Goal: Task Accomplishment & Management: Use online tool/utility

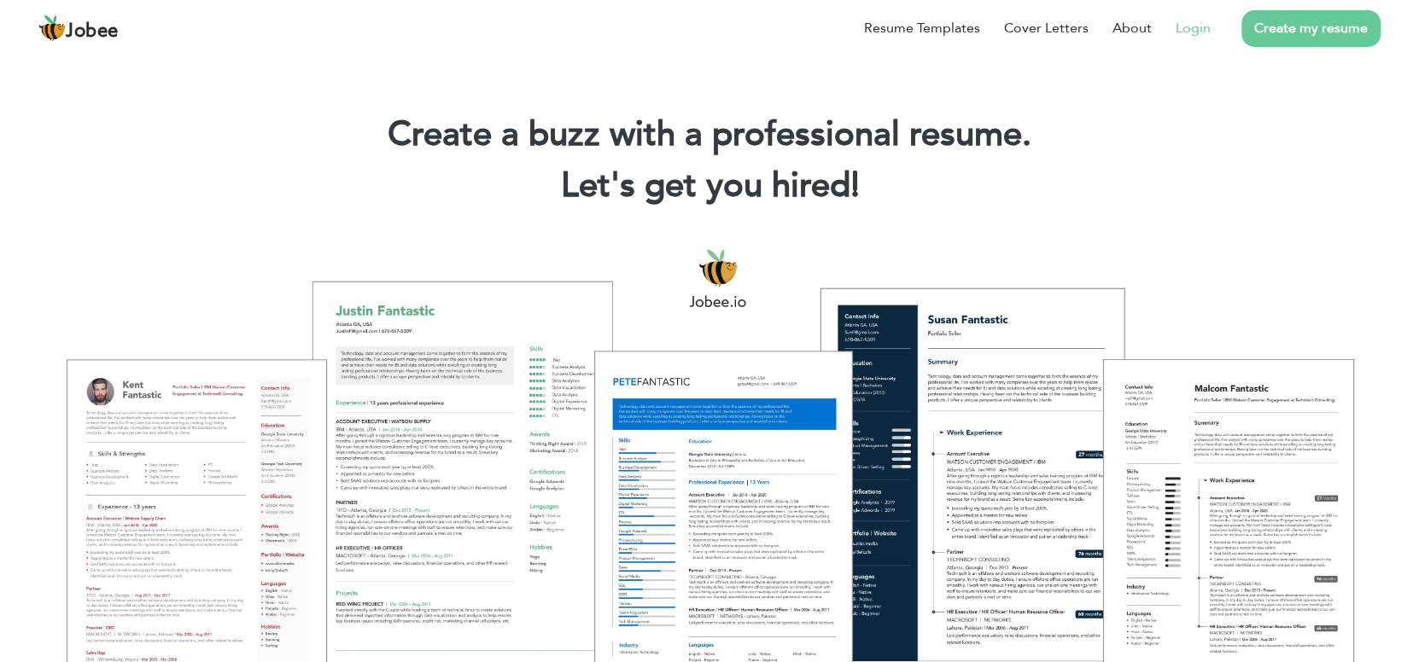
click at [1189, 32] on link "Login" at bounding box center [1192, 28] width 35 height 20
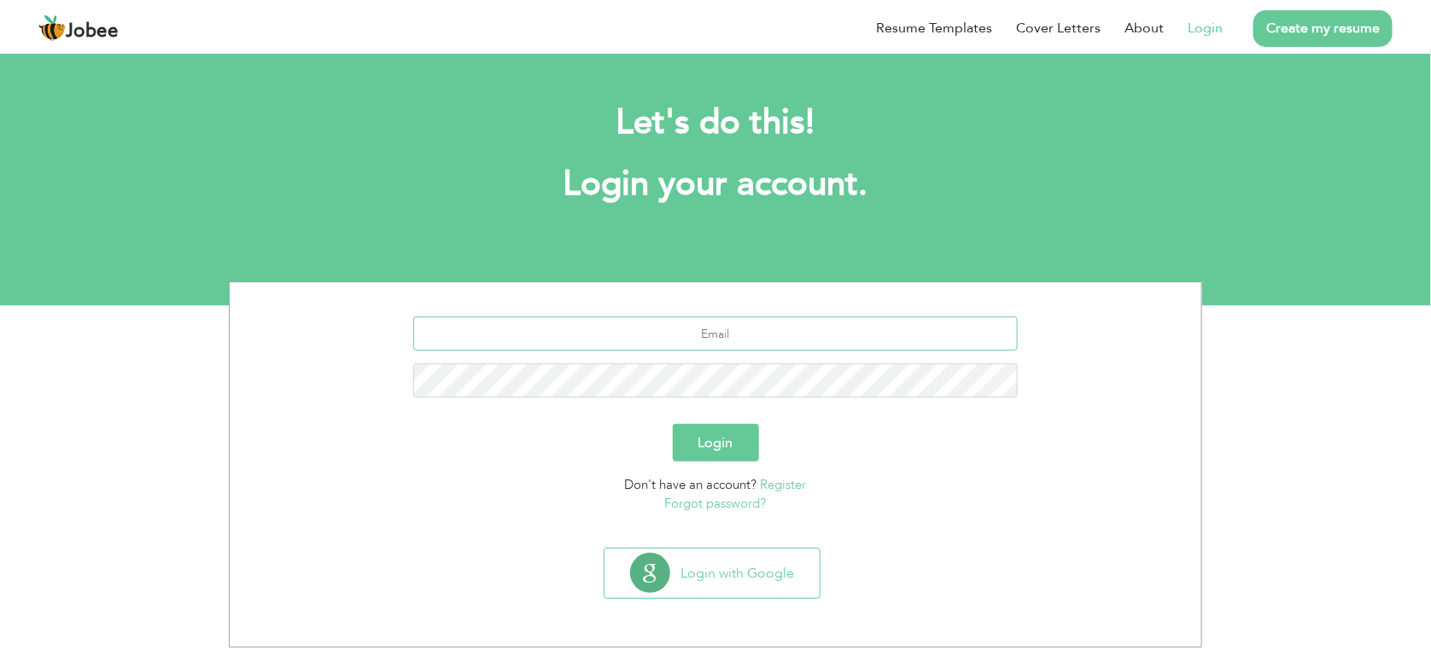
click at [728, 335] on input "text" at bounding box center [715, 334] width 605 height 34
click at [755, 336] on input "text" at bounding box center [715, 334] width 605 height 34
type input "asimrahim777@outlook.com"
click at [673, 424] on button "Login" at bounding box center [716, 443] width 86 height 38
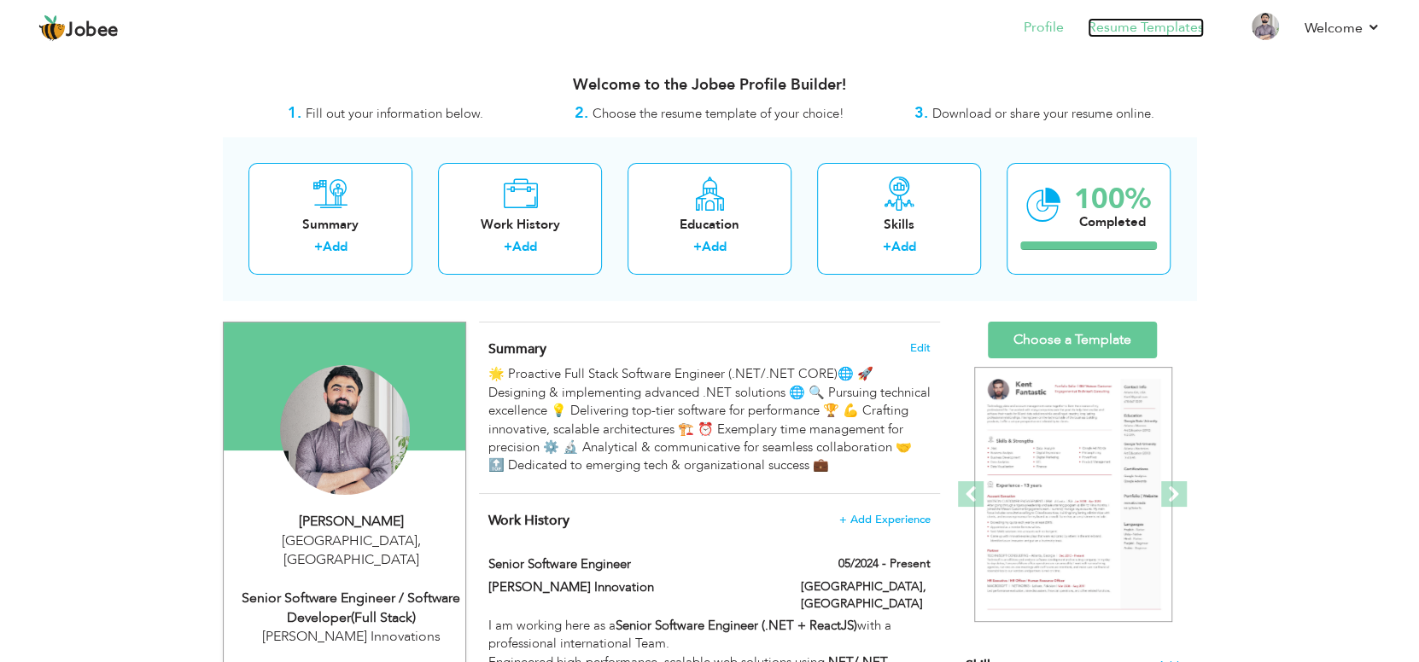
click at [1170, 31] on link "Resume Templates" at bounding box center [1146, 28] width 116 height 20
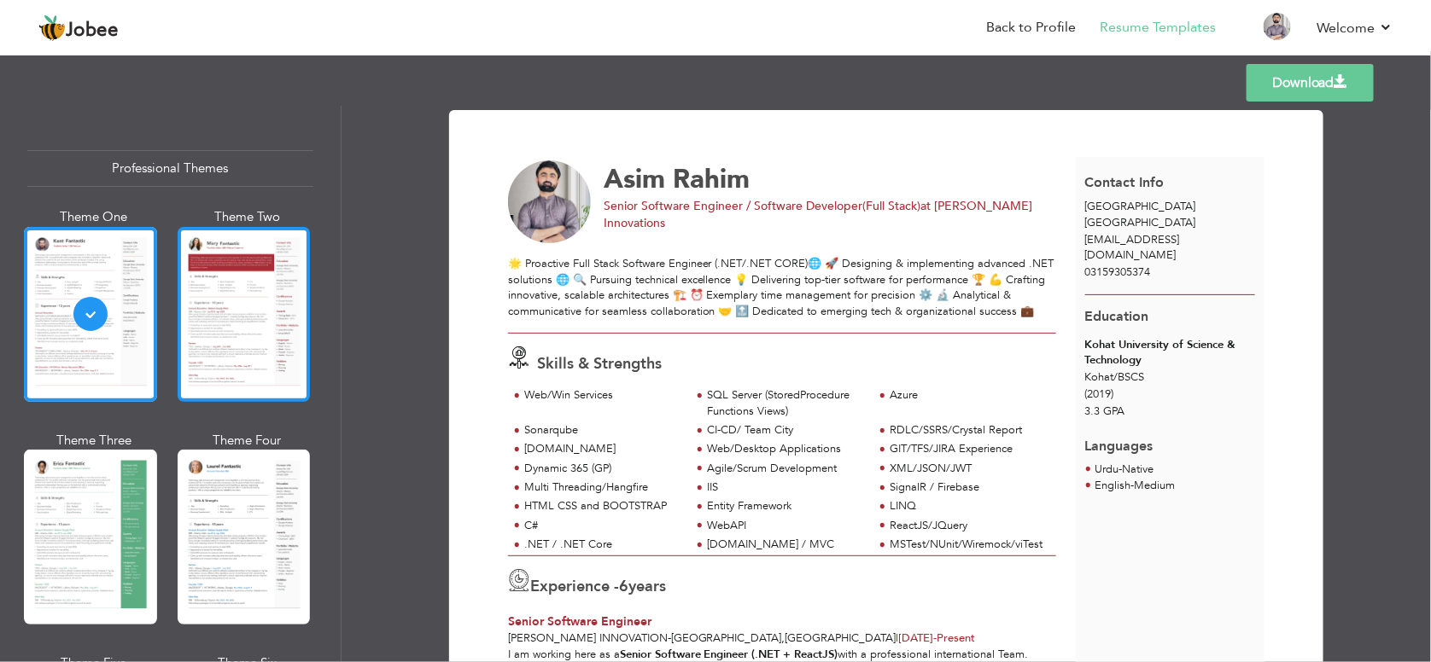
click at [235, 332] on div at bounding box center [244, 314] width 133 height 175
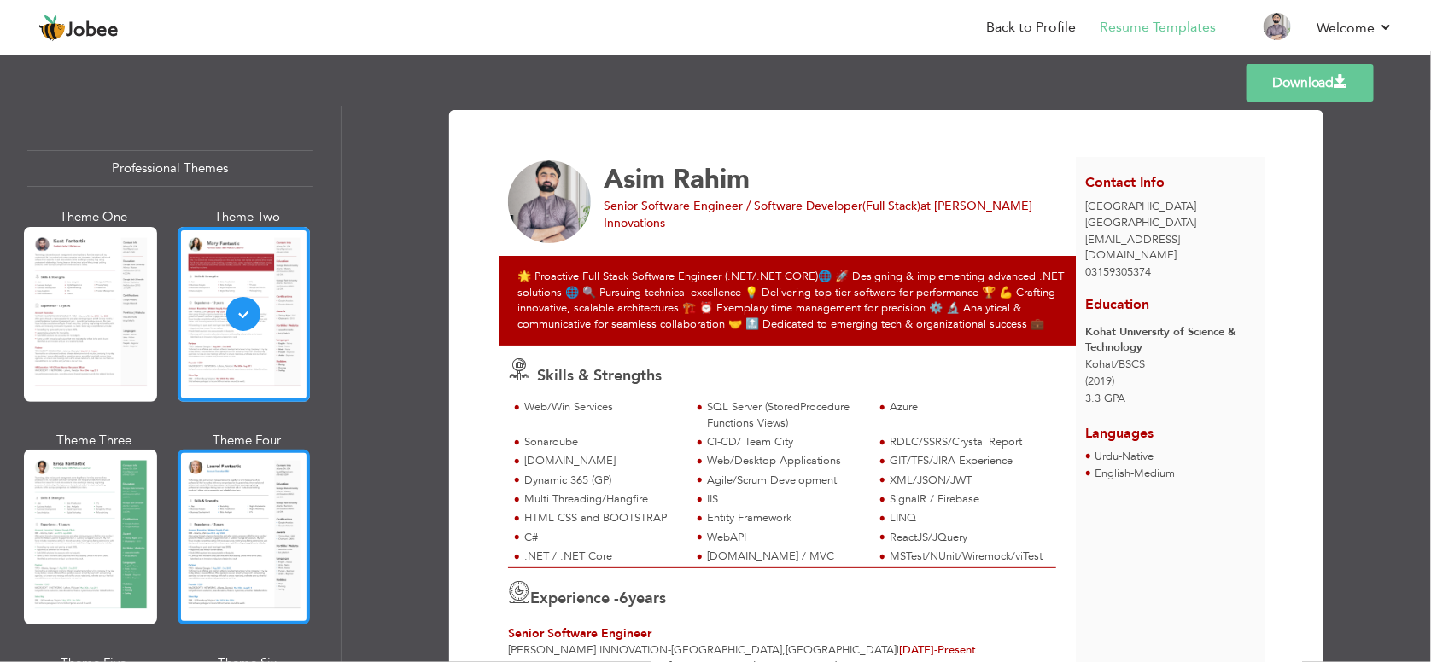
click at [224, 539] on div at bounding box center [244, 537] width 133 height 175
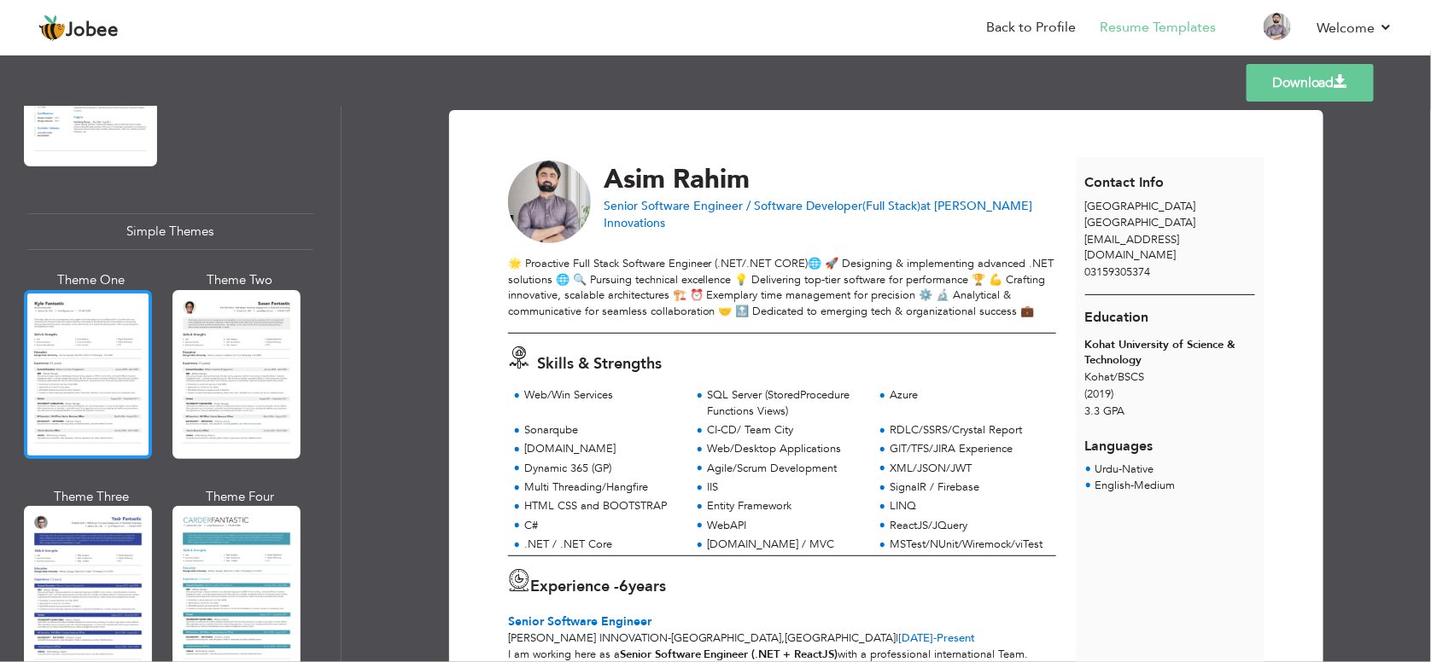
scroll to position [2902, 0]
click at [102, 335] on div at bounding box center [88, 373] width 128 height 169
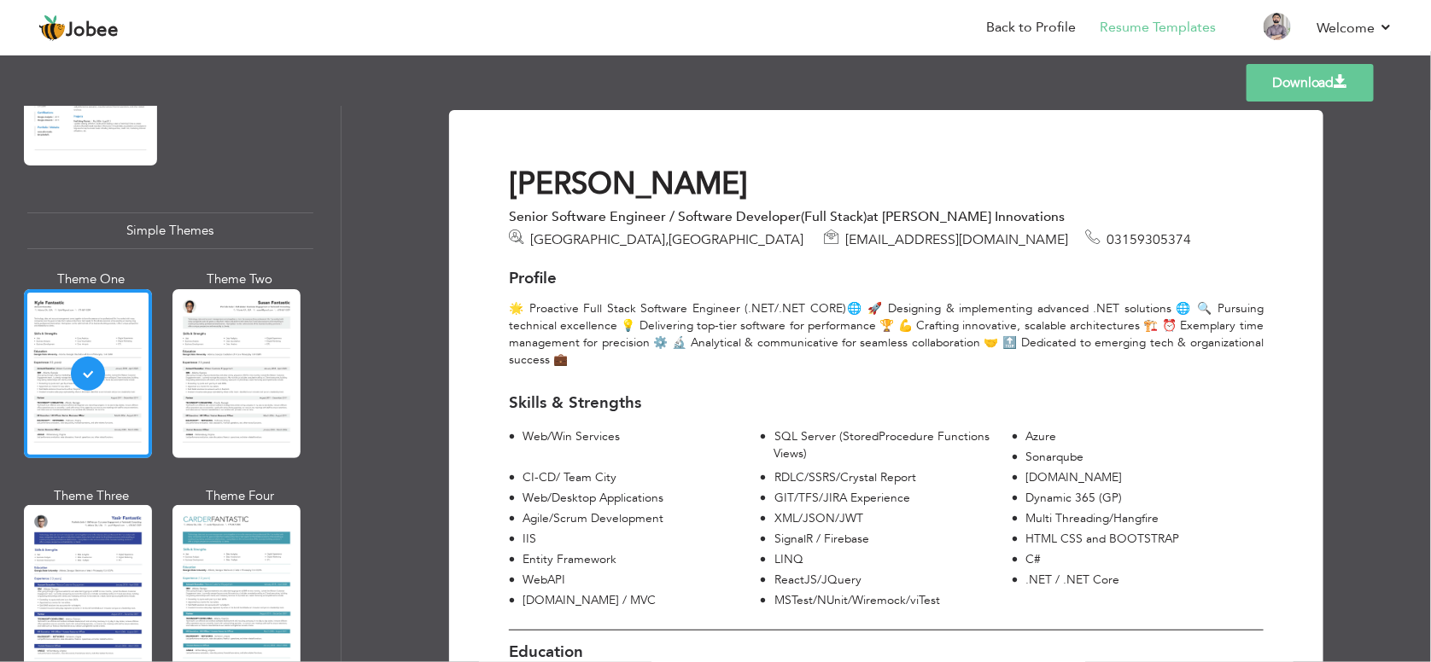
click at [219, 345] on div at bounding box center [236, 373] width 128 height 169
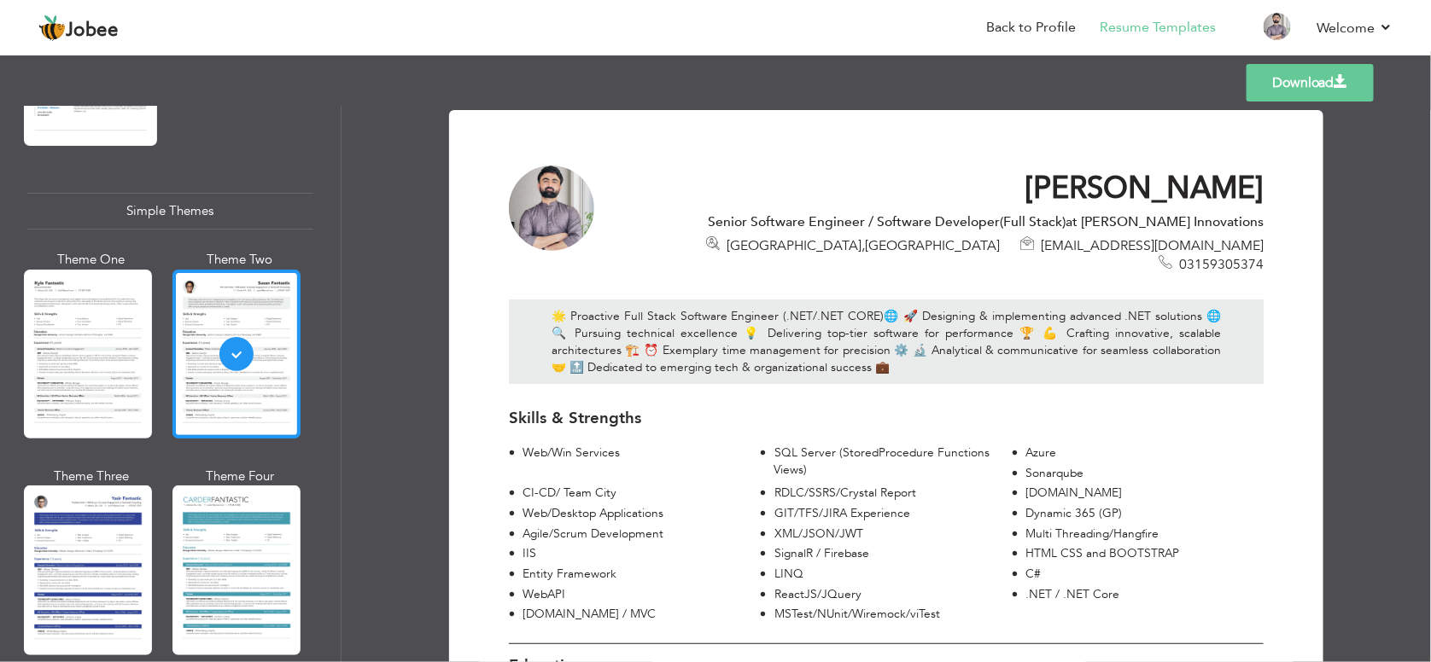
scroll to position [2927, 0]
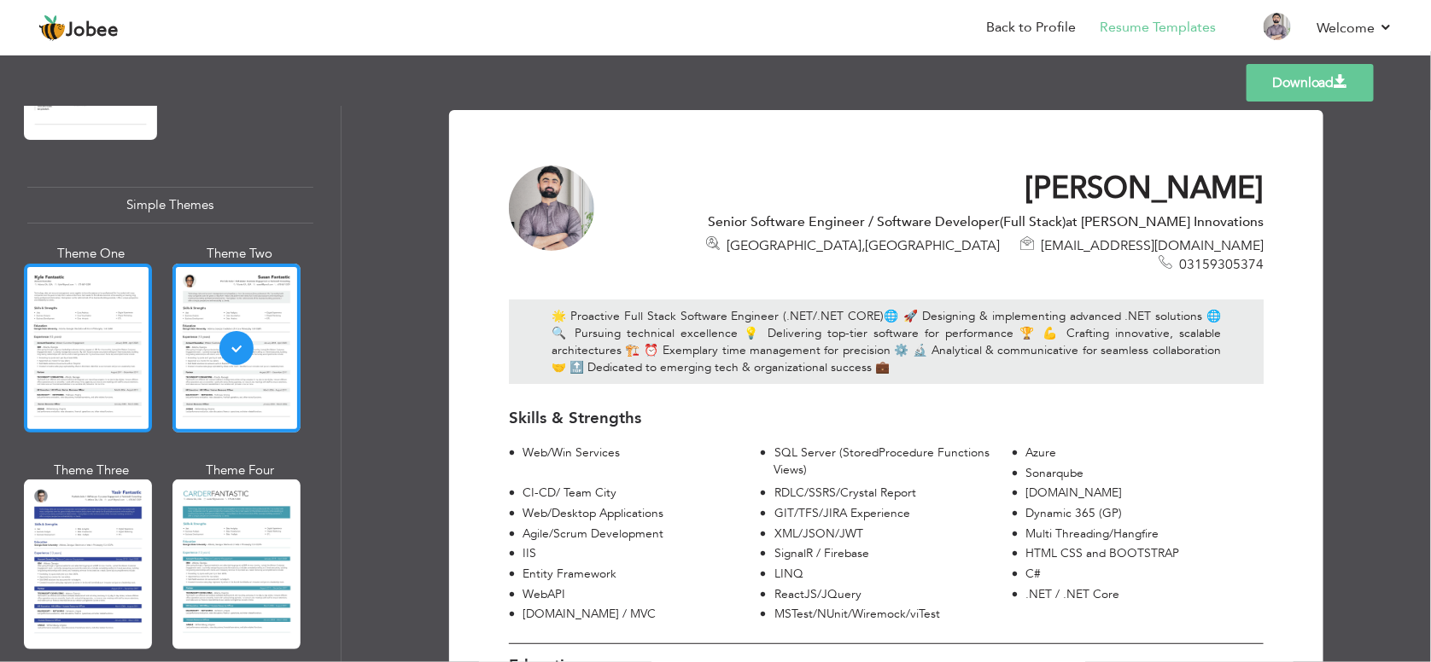
click at [117, 335] on div at bounding box center [88, 348] width 128 height 169
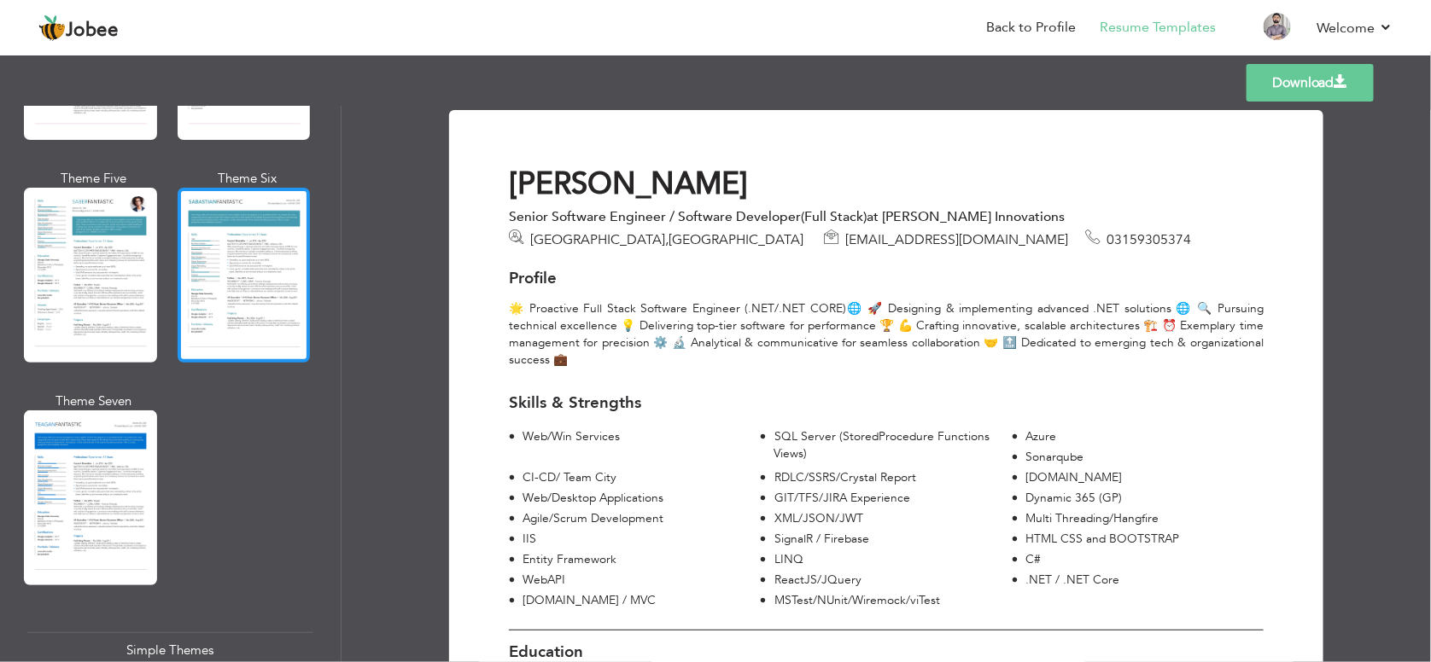
click at [213, 294] on div at bounding box center [244, 275] width 133 height 175
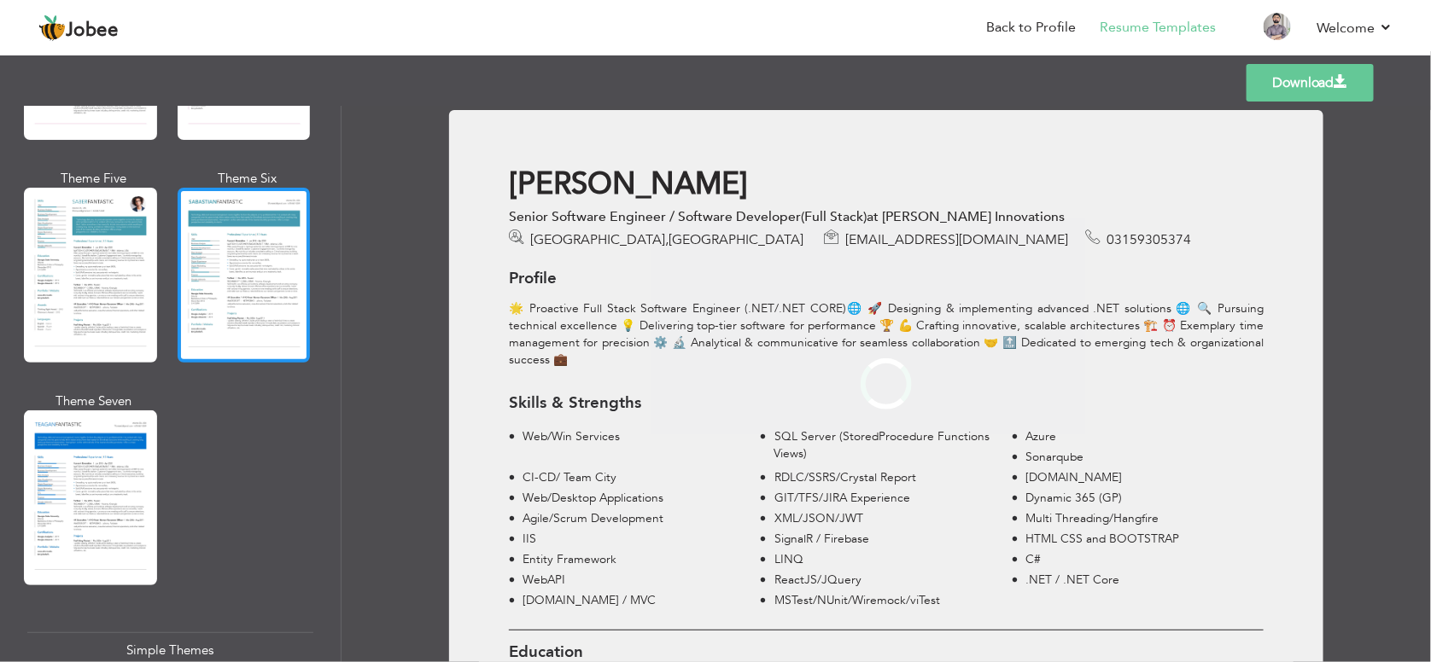
scroll to position [2482, 0]
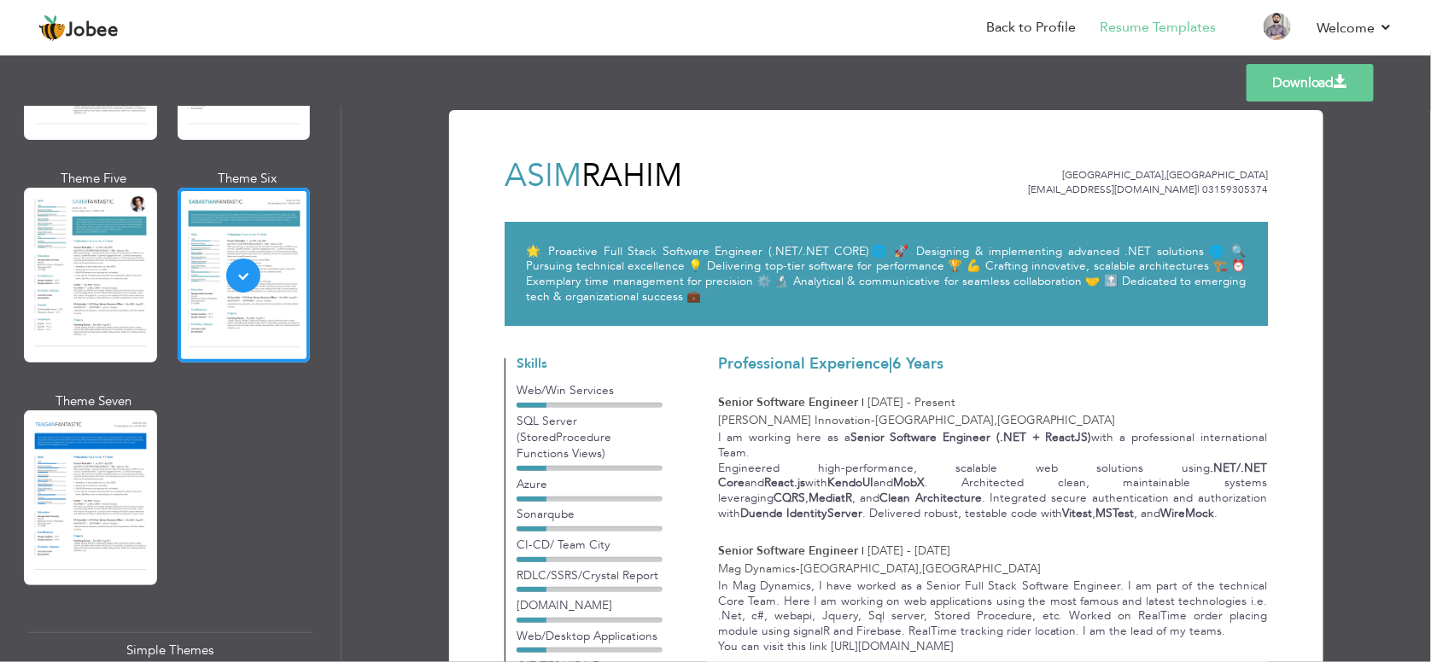
click at [85, 252] on div at bounding box center [90, 275] width 133 height 175
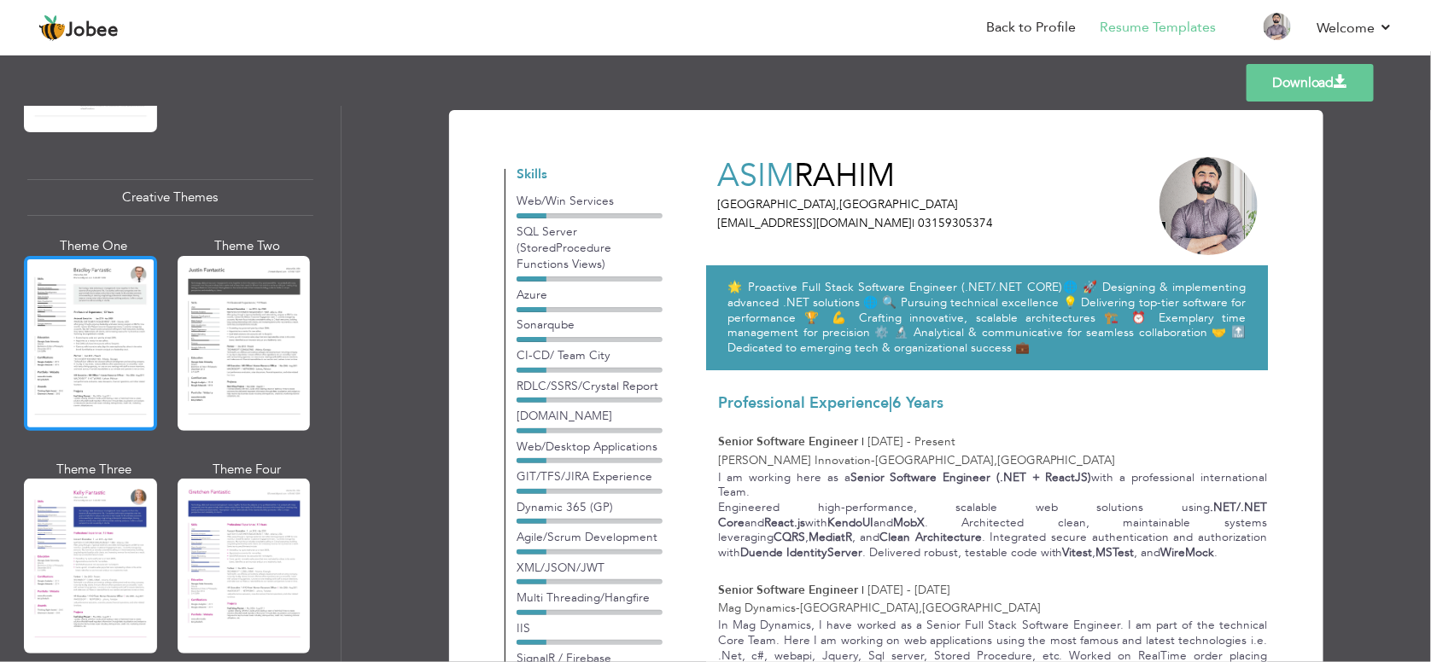
click at [129, 309] on div at bounding box center [90, 343] width 133 height 175
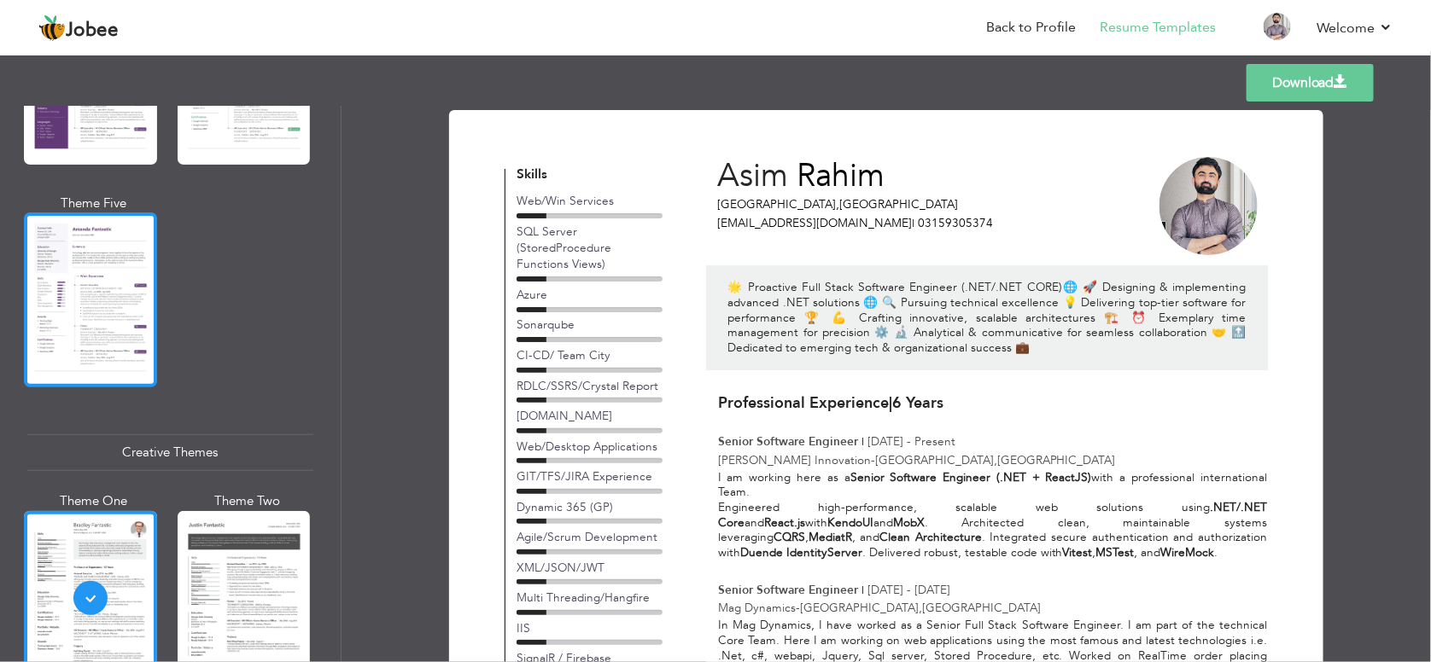
scroll to position [1712, 0]
click at [82, 254] on div at bounding box center [90, 300] width 133 height 175
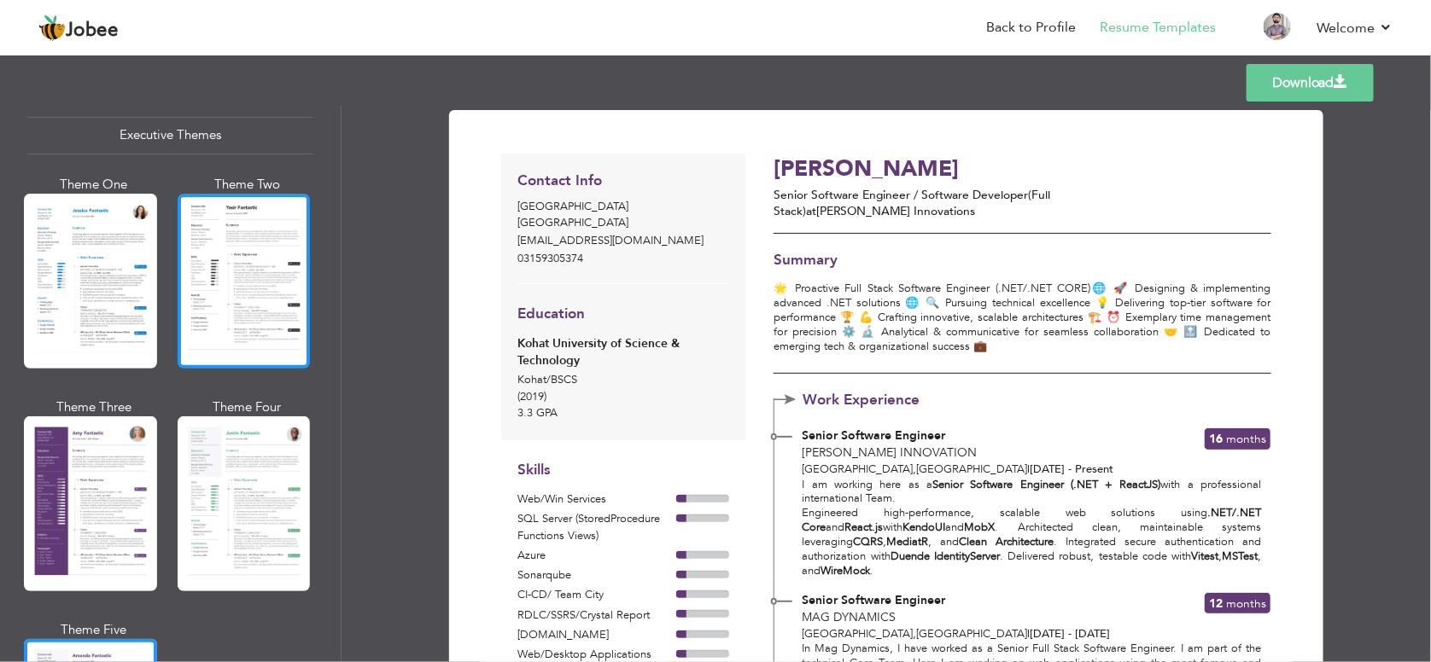
scroll to position [1285, 0]
click at [245, 293] on div at bounding box center [244, 282] width 133 height 175
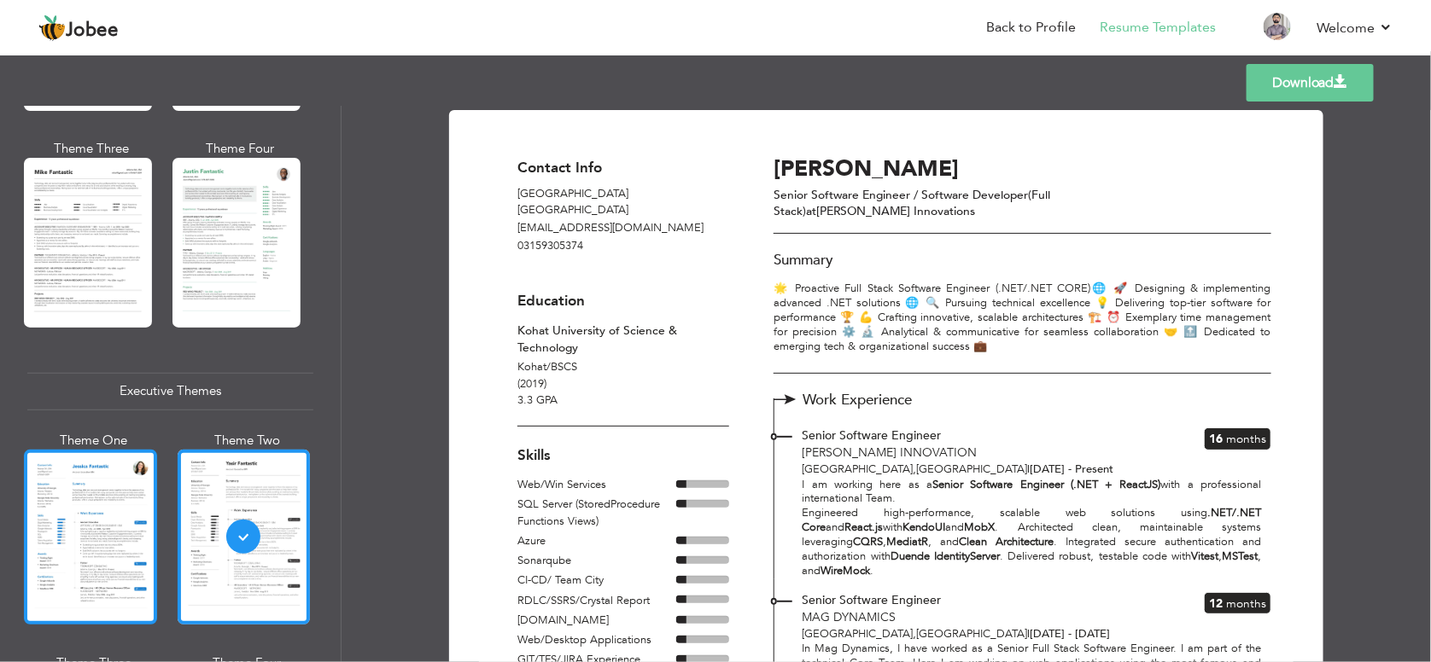
click at [104, 289] on div at bounding box center [88, 242] width 128 height 169
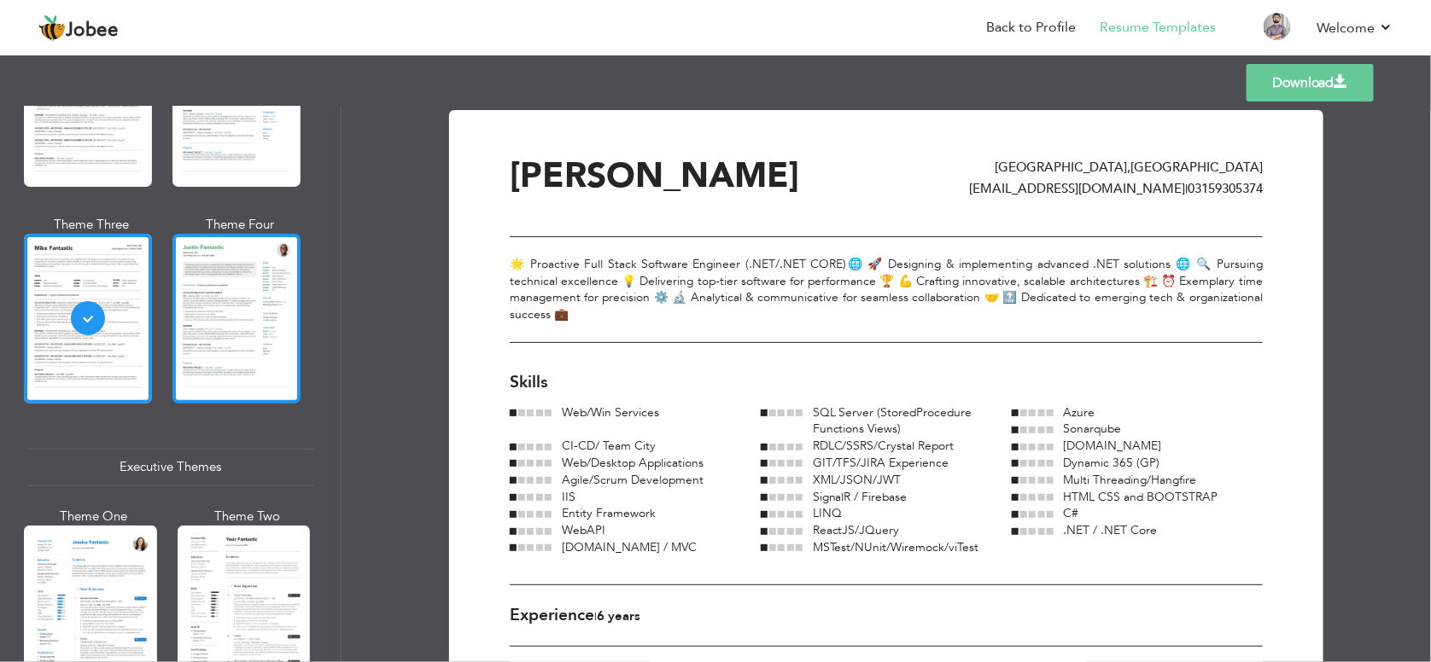
click at [228, 349] on div at bounding box center [236, 318] width 128 height 169
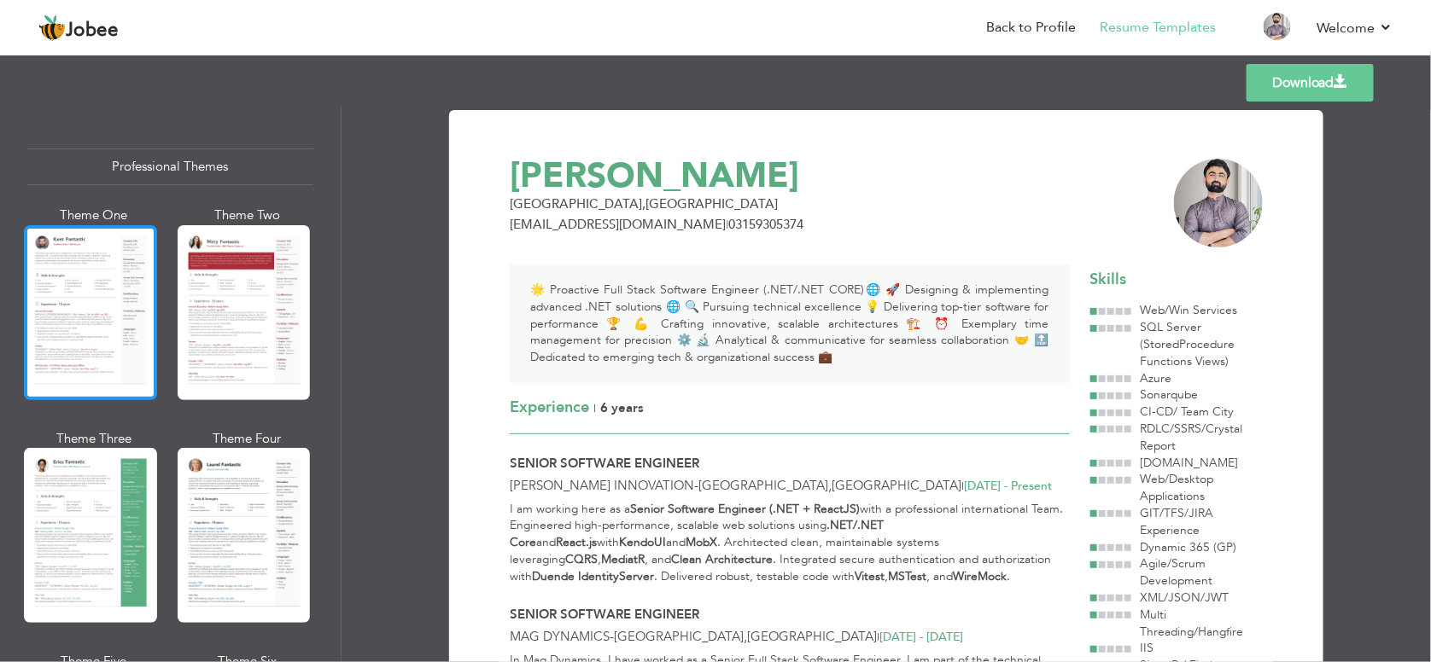
scroll to position [0, 0]
